Goal: Information Seeking & Learning: Find specific page/section

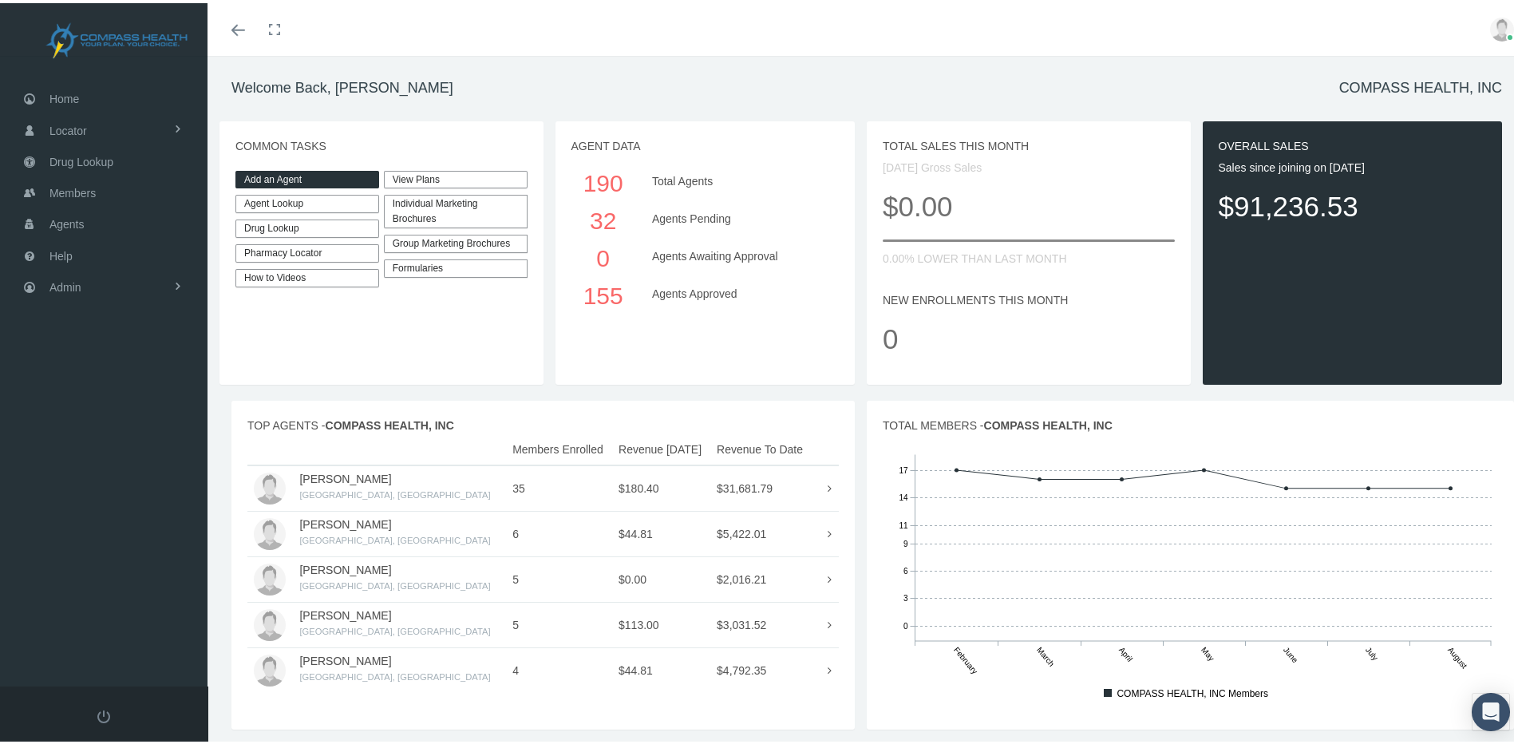
click at [282, 205] on link "Agent Lookup" at bounding box center [307, 201] width 144 height 18
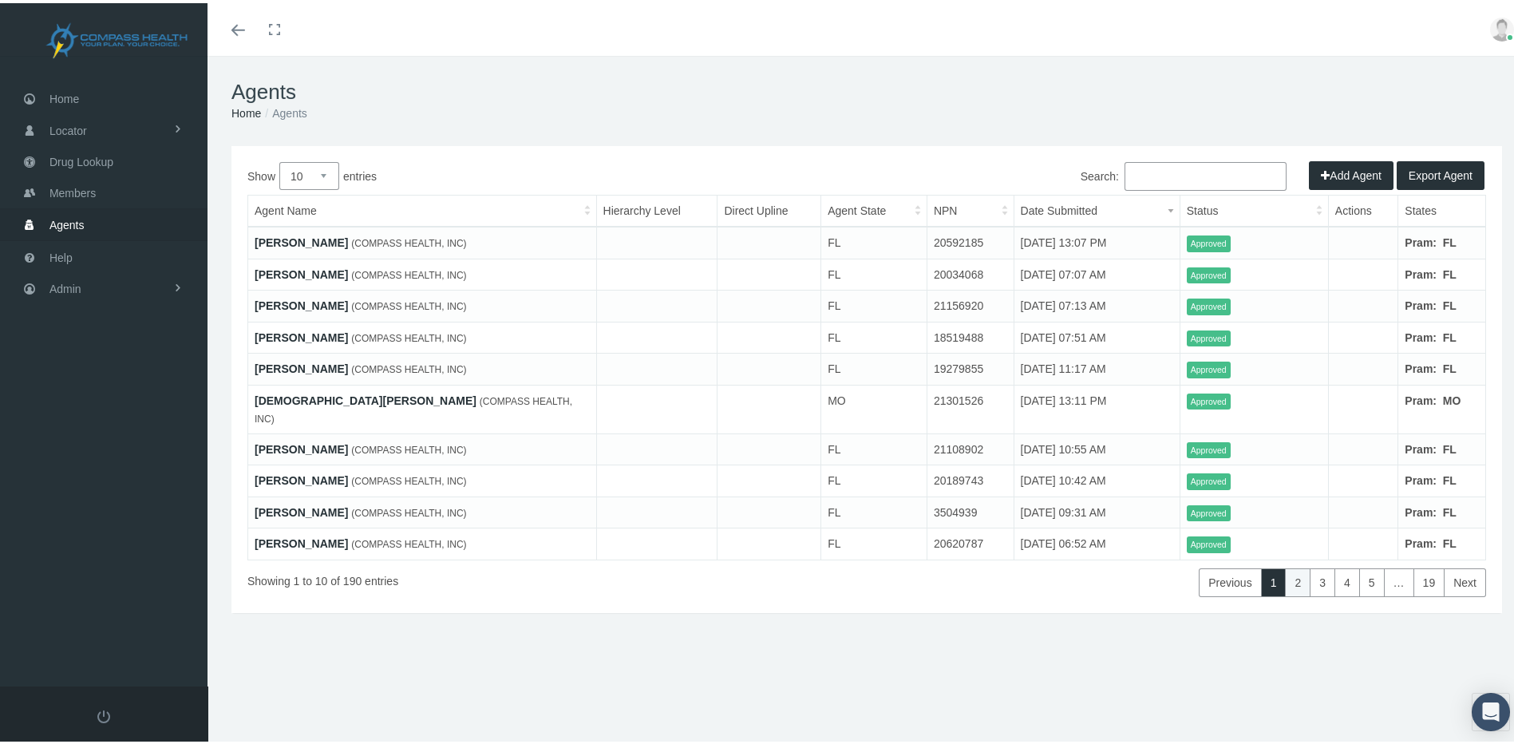
click at [1285, 565] on link "2" at bounding box center [1298, 579] width 26 height 29
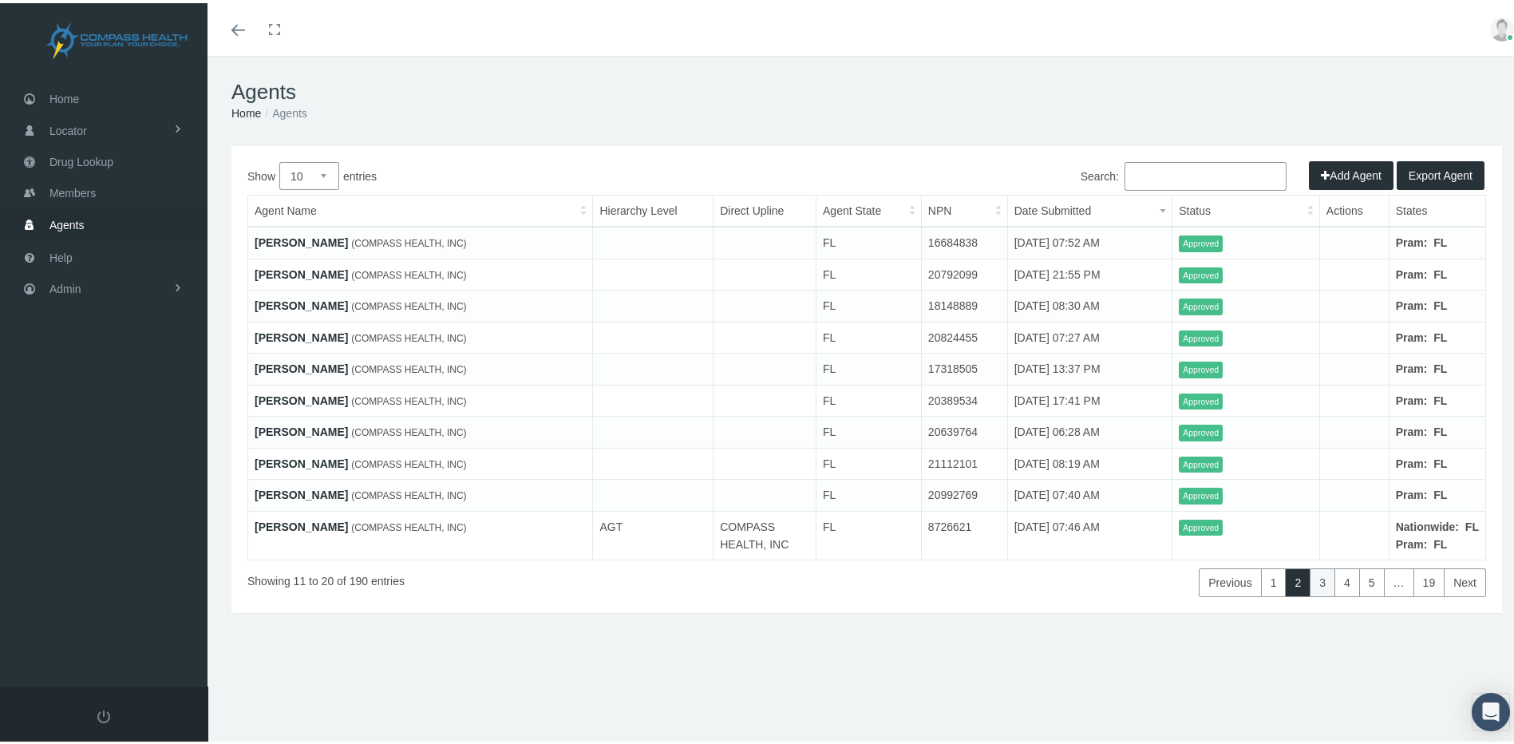
click at [1309, 594] on link "3" at bounding box center [1322, 579] width 26 height 29
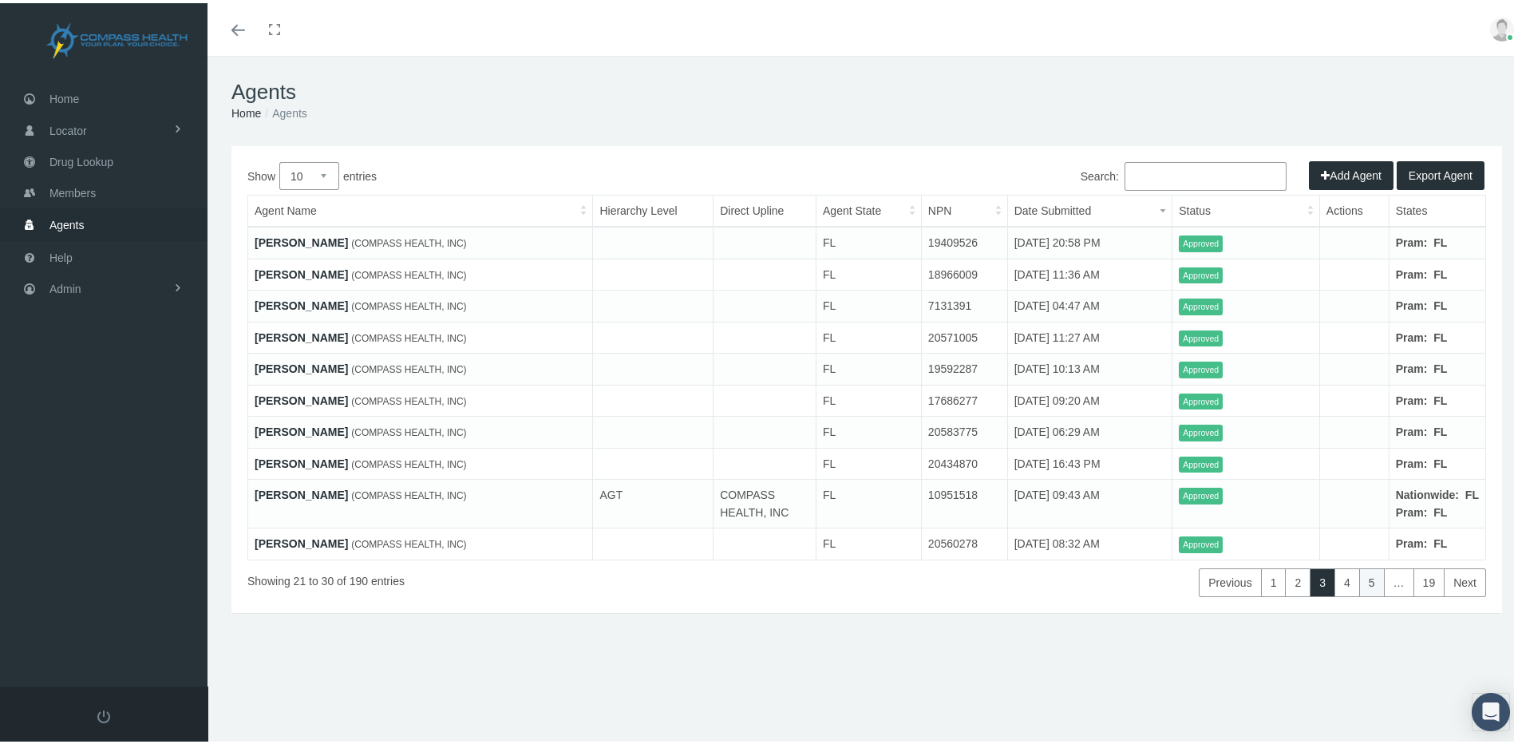
click at [1367, 594] on link "5" at bounding box center [1372, 579] width 26 height 29
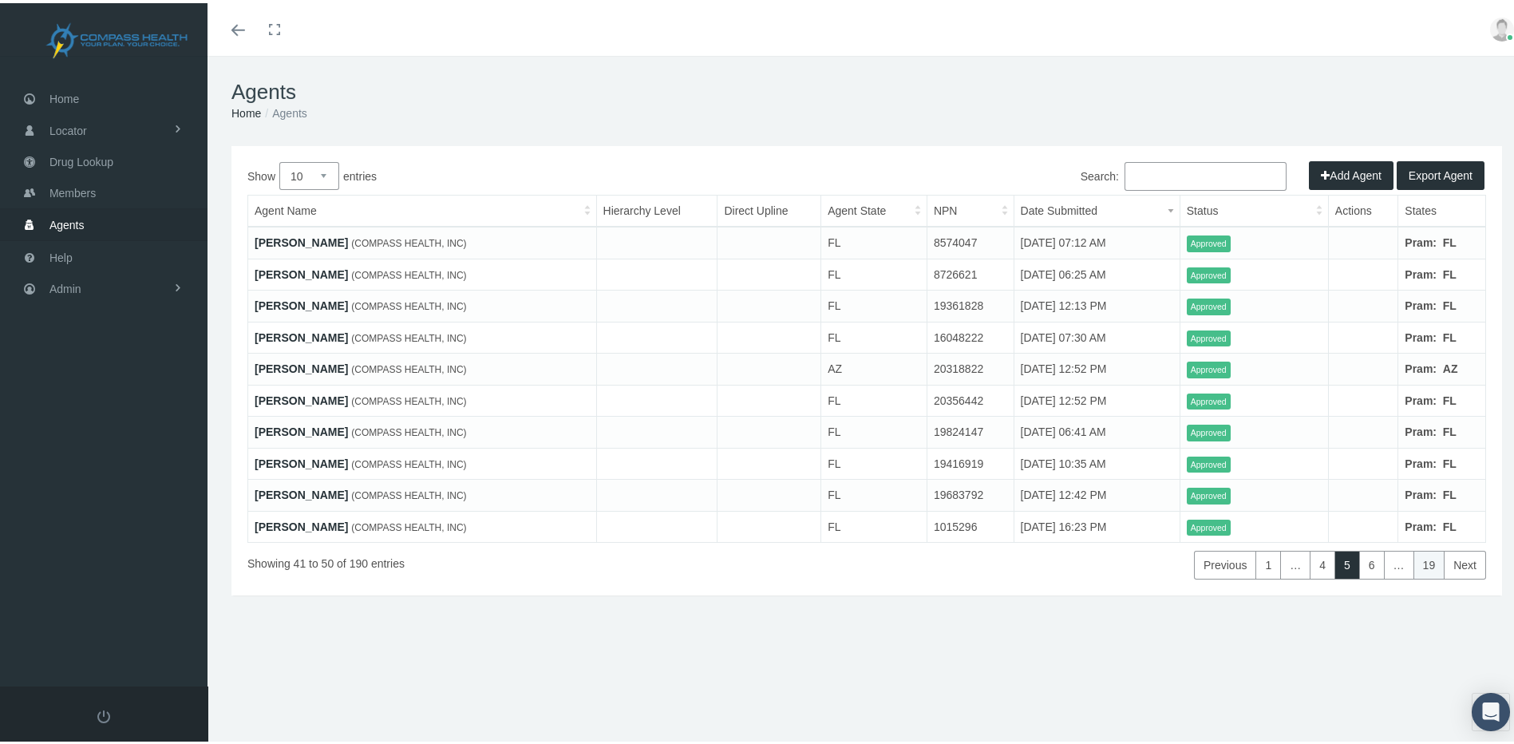
click at [1421, 571] on link "19" at bounding box center [1429, 561] width 32 height 29
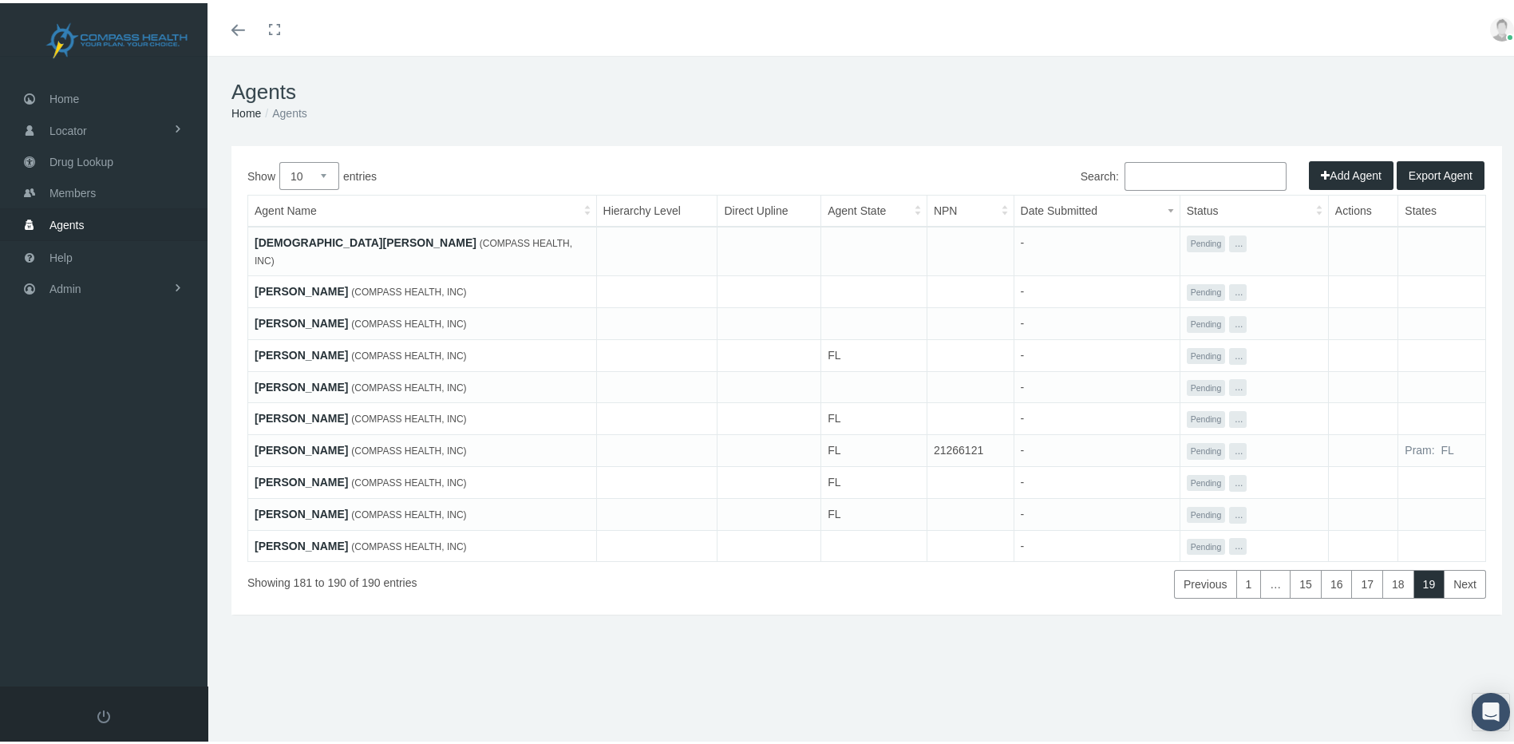
click at [1230, 243] on button "..." at bounding box center [1238, 240] width 18 height 17
click at [1441, 336] on td at bounding box center [1442, 352] width 88 height 32
drag, startPoint x: 1171, startPoint y: 525, endPoint x: 313, endPoint y: 536, distance: 857.9
click at [308, 559] on div "Showing 181 to 190 of 190 entries" at bounding box center [505, 577] width 516 height 37
click at [300, 536] on link "Peter Janus" at bounding box center [301, 542] width 93 height 13
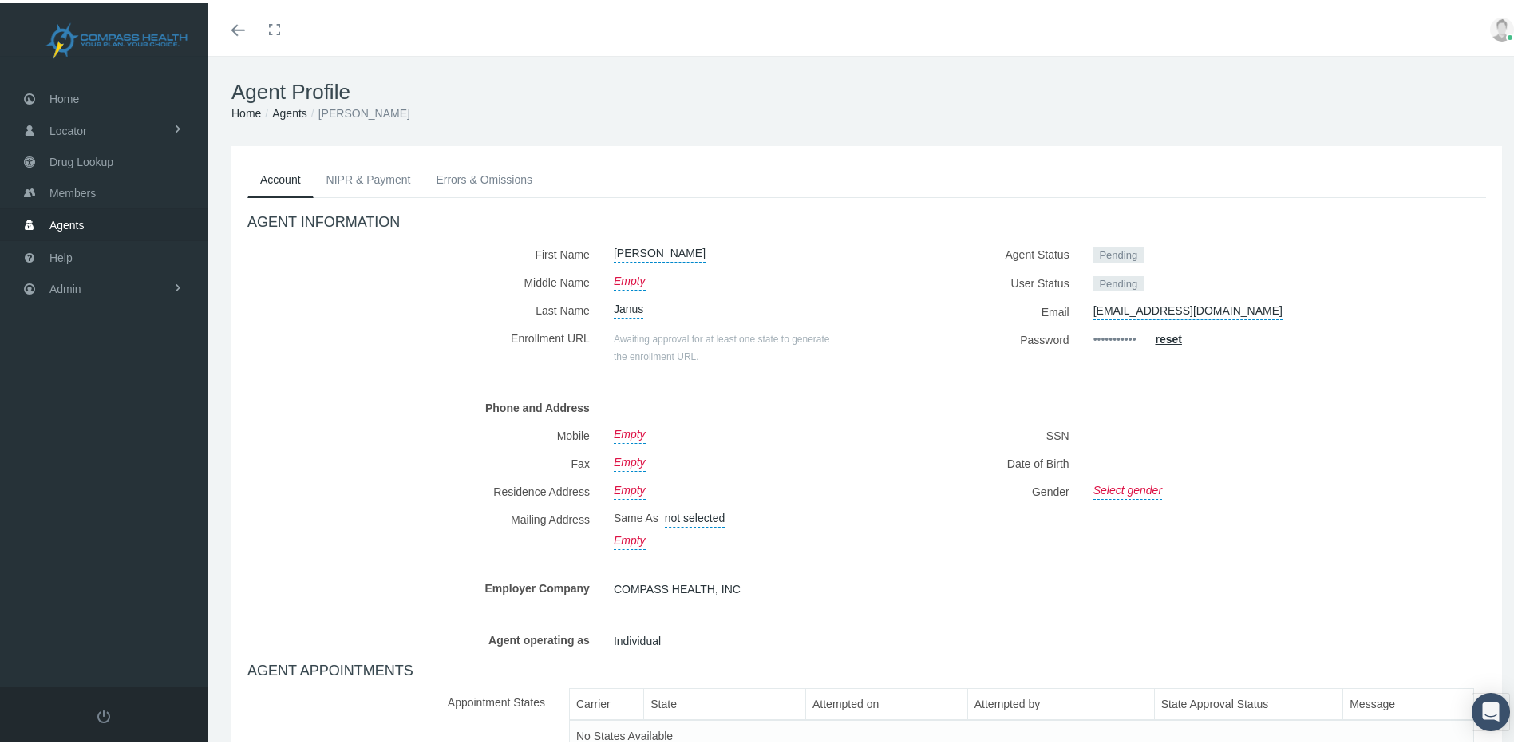
click at [344, 186] on link "NIPR & Payment" at bounding box center [369, 176] width 110 height 35
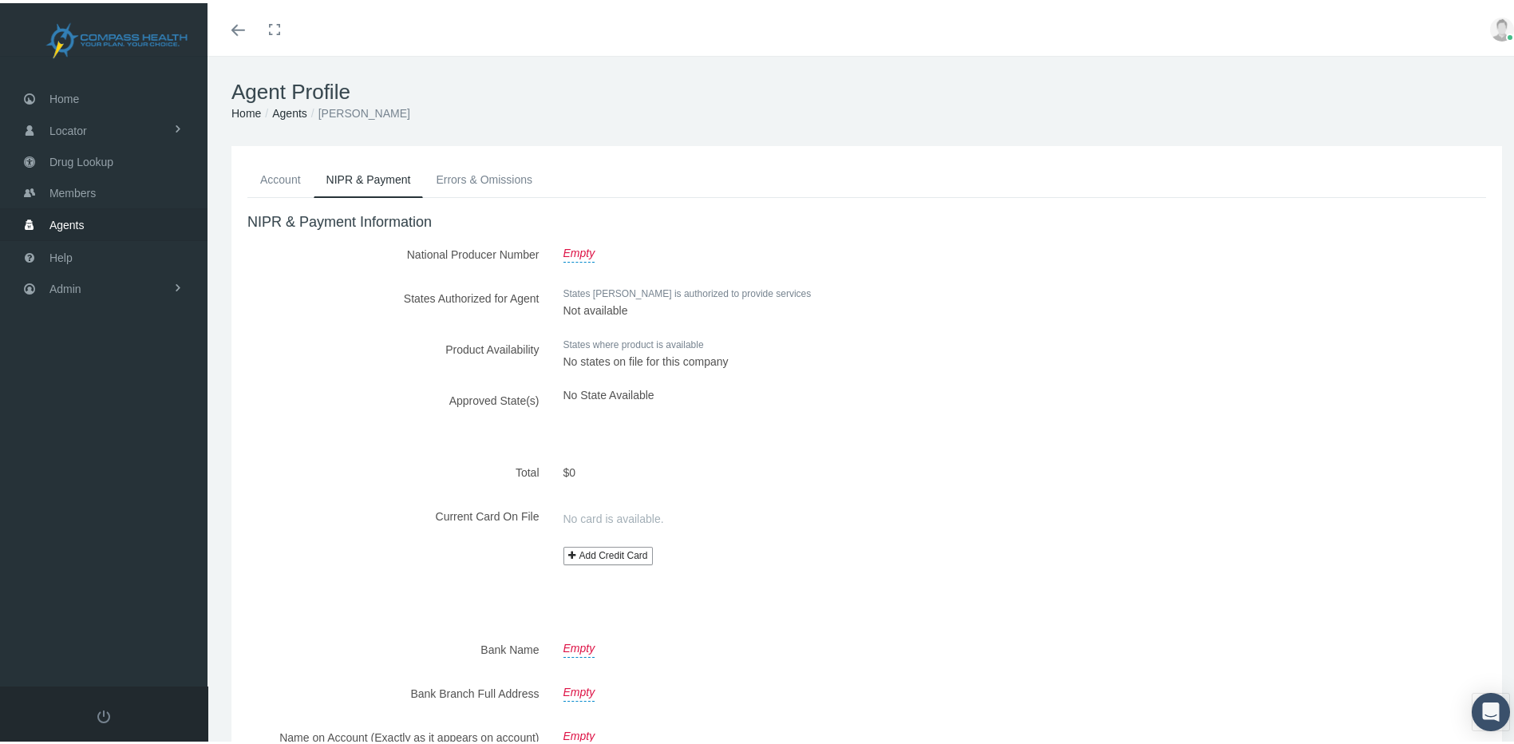
click at [496, 188] on link "Errors & Omissions" at bounding box center [484, 176] width 122 height 35
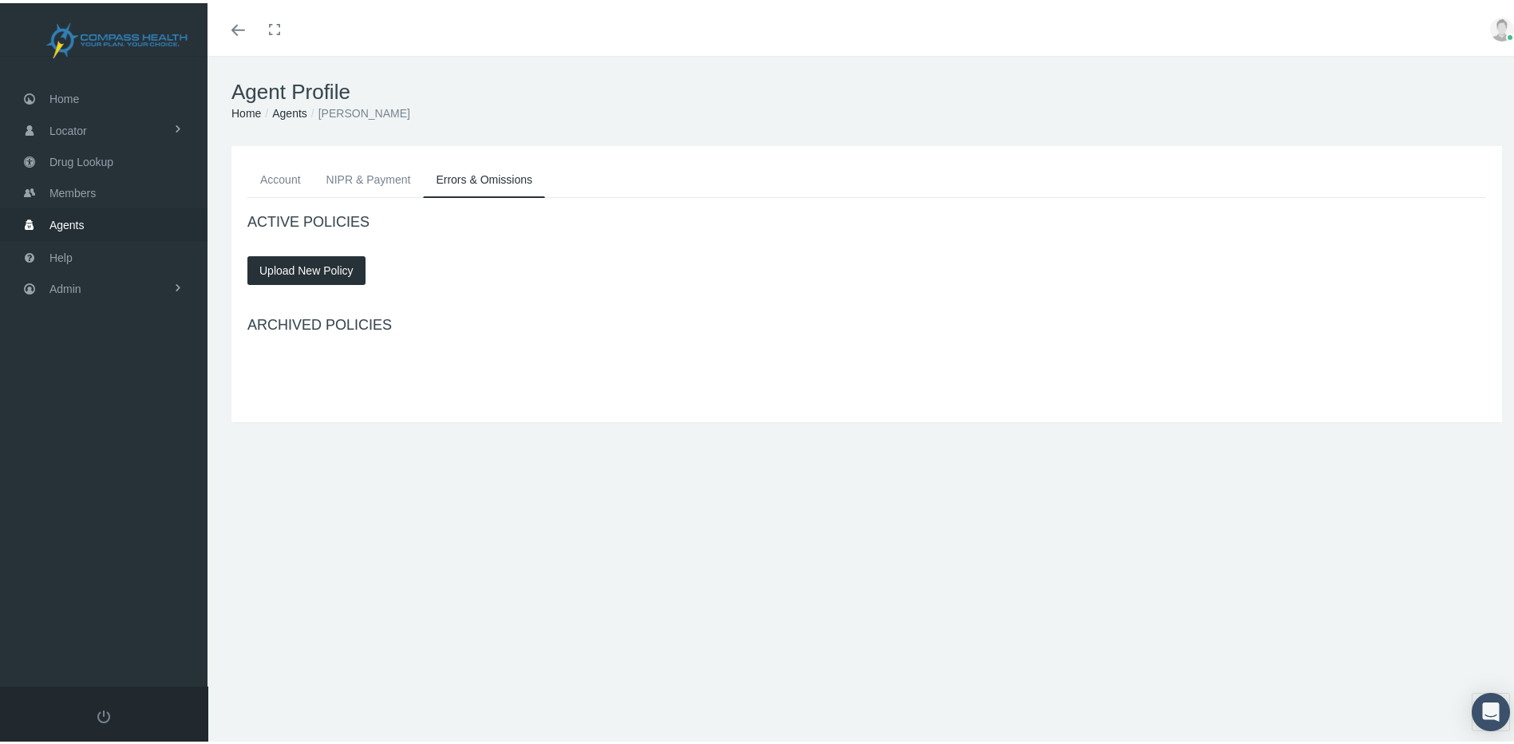
click at [292, 179] on link "Account" at bounding box center [280, 176] width 66 height 35
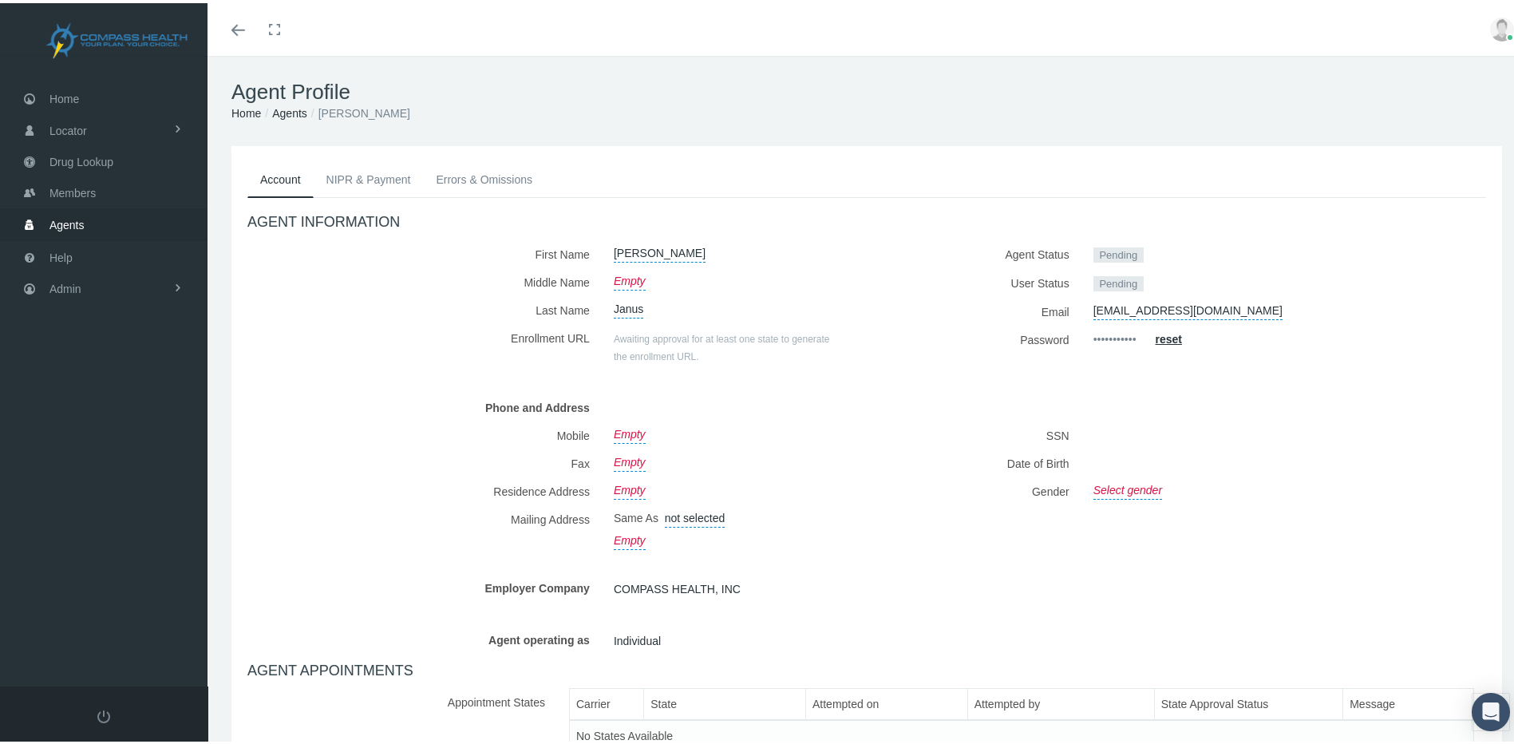
click at [881, 44] on div "Toggle menubar Toggle fullscreen Profile Logout" at bounding box center [866, 26] width 1294 height 53
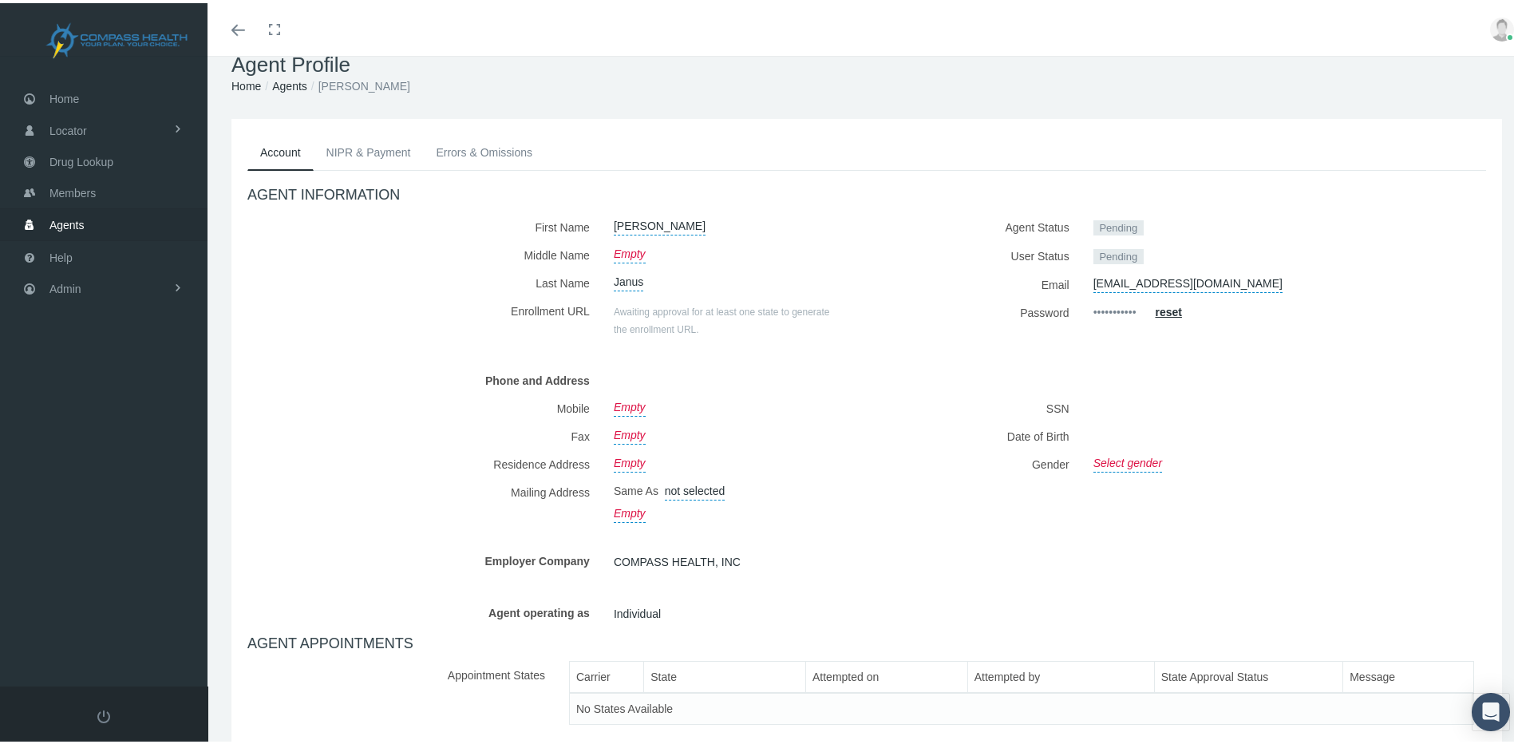
scroll to position [132, 0]
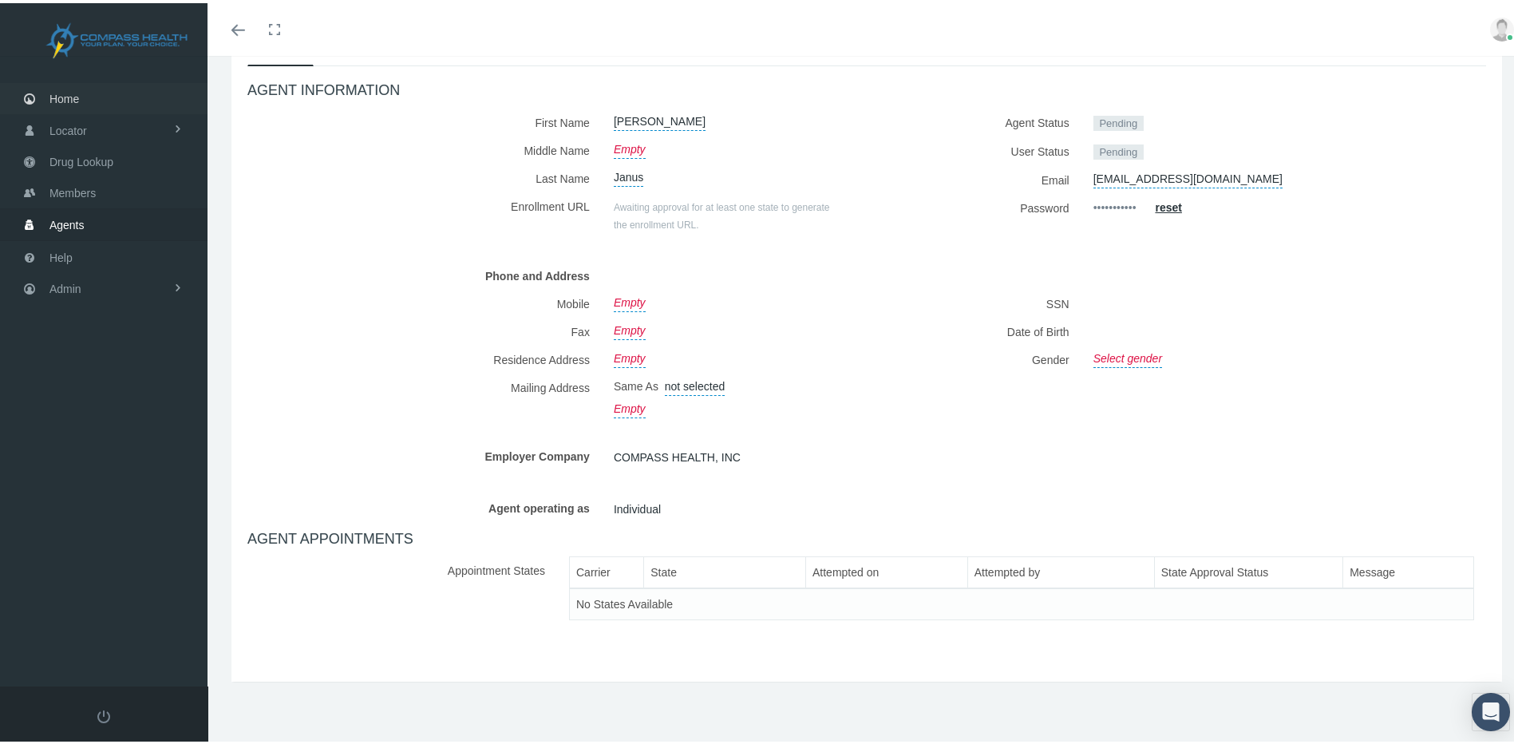
click at [94, 98] on link "Home" at bounding box center [103, 95] width 207 height 31
click at [97, 92] on link "Home" at bounding box center [103, 96] width 207 height 31
